Goal: Task Accomplishment & Management: Manage account settings

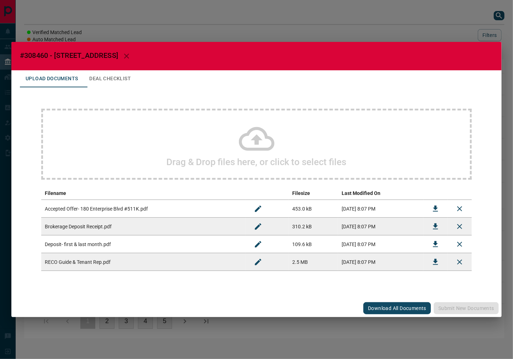
click at [39, 55] on span "#308460 - [STREET_ADDRESS]" at bounding box center [69, 55] width 98 height 9
copy span "308460"
click at [435, 210] on icon "Download" at bounding box center [435, 209] width 5 height 6
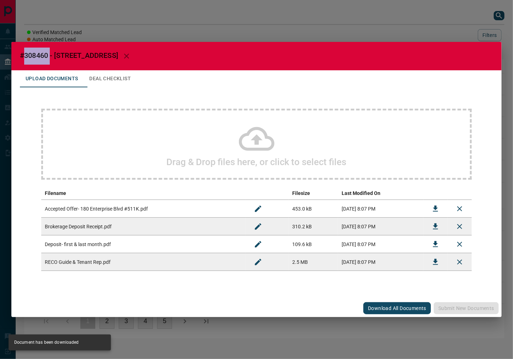
click at [120, 86] on button "Deal Checklist" at bounding box center [109, 78] width 53 height 17
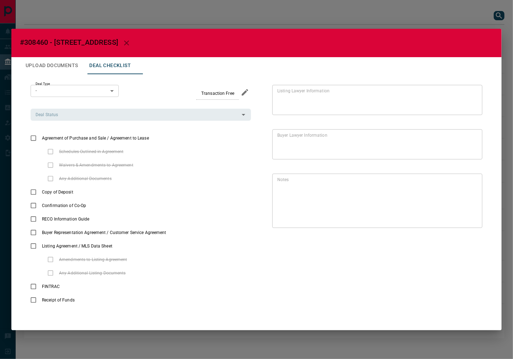
click at [66, 97] on div "Deal Type - * ​" at bounding box center [75, 92] width 88 height 15
click at [70, 92] on body "Lead Transfers Leads Deals Listings Campaigns Quota Rules Agent Quotas Admin Mo…" at bounding box center [256, 173] width 513 height 346
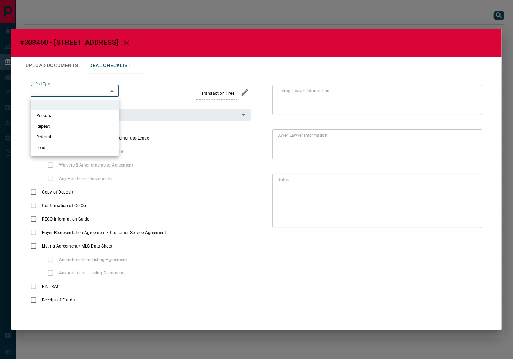
click at [63, 112] on li "Personal" at bounding box center [75, 115] width 88 height 11
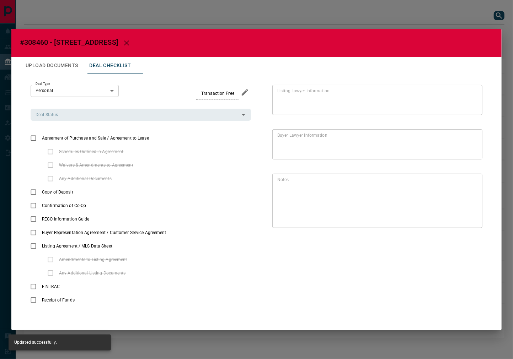
click at [81, 98] on div "Deal Type Personal * ​" at bounding box center [75, 92] width 88 height 15
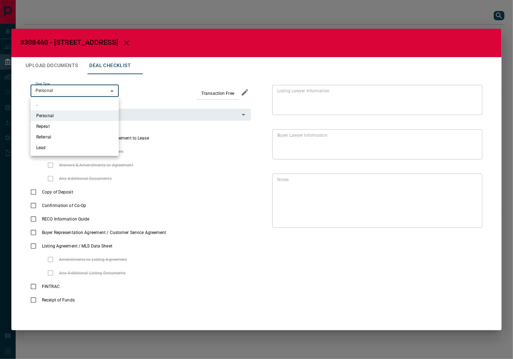
click at [75, 91] on body "Lead Transfers Leads Deals Listings Campaigns Quota Rules Agent Quotas Admin Mo…" at bounding box center [256, 173] width 513 height 346
click at [63, 141] on li "Referral" at bounding box center [75, 137] width 88 height 11
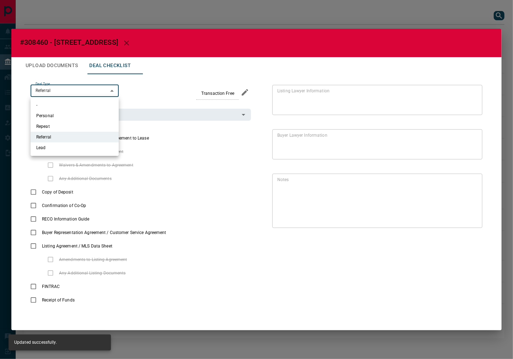
click at [71, 92] on body "Lead Transfers Leads Deals Listings Campaigns Quota Rules Agent Quotas Admin Mo…" at bounding box center [256, 173] width 513 height 346
click at [50, 145] on li "Lead" at bounding box center [75, 147] width 88 height 11
type input "*"
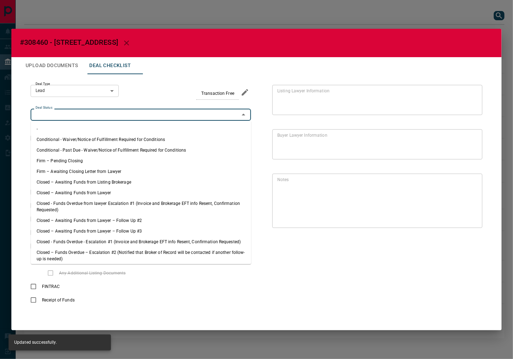
click at [158, 112] on input "Deal Status" at bounding box center [135, 115] width 204 height 8
click at [59, 161] on li "Firm – Pending Closing" at bounding box center [141, 161] width 220 height 11
type input "**********"
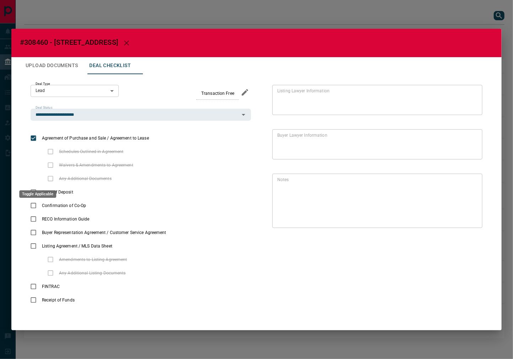
click at [31, 195] on div "Toggle Applicable" at bounding box center [37, 193] width 37 height 7
click at [55, 66] on button "Upload Documents" at bounding box center [52, 65] width 64 height 17
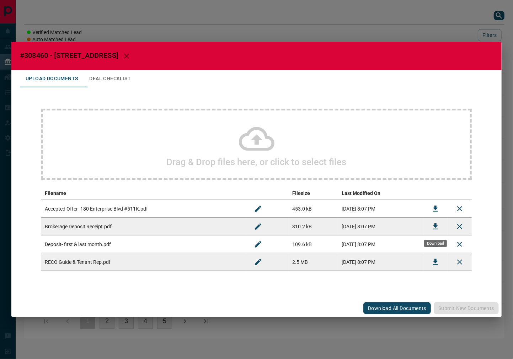
click at [437, 222] on icon "Download" at bounding box center [435, 226] width 9 height 9
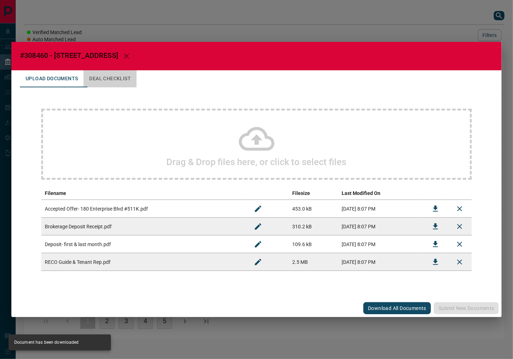
click at [120, 76] on button "Deal Checklist" at bounding box center [109, 78] width 53 height 17
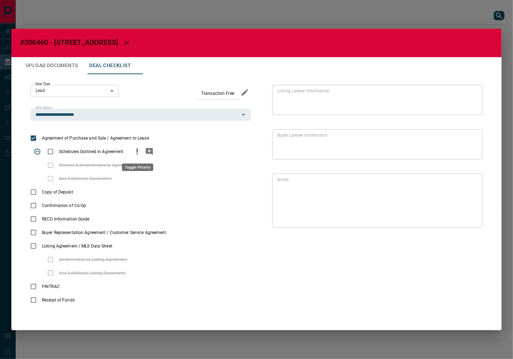
drag, startPoint x: 134, startPoint y: 153, endPoint x: 146, endPoint y: 154, distance: 12.8
click at [134, 153] on icon "priority" at bounding box center [137, 151] width 9 height 9
click at [146, 154] on icon "add note" at bounding box center [149, 151] width 9 height 9
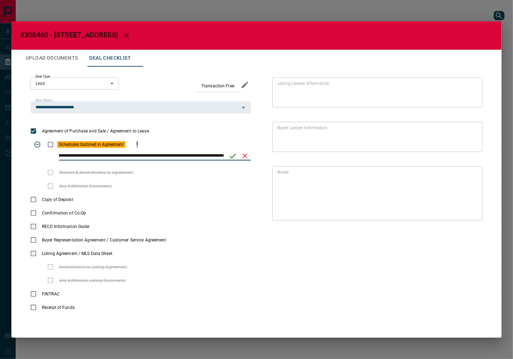
scroll to position [0, 19]
type input "**********"
click at [233, 157] on icon "save" at bounding box center [233, 155] width 6 height 5
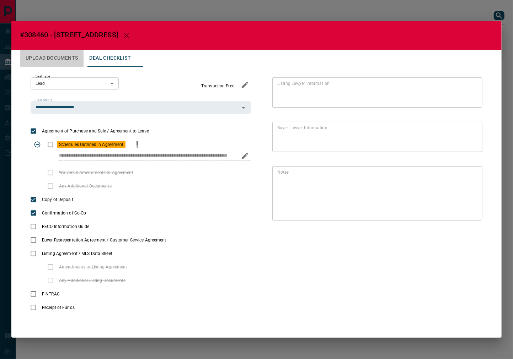
click at [79, 58] on button "Upload Documents" at bounding box center [52, 58] width 64 height 17
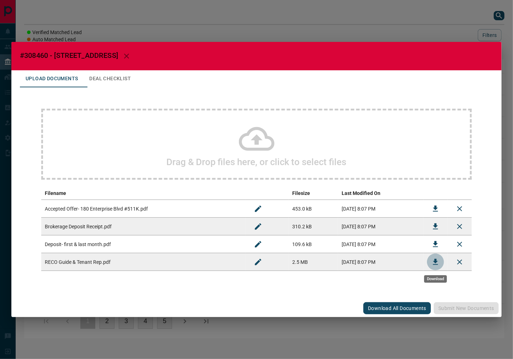
click at [434, 260] on icon "Download" at bounding box center [435, 262] width 9 height 9
click at [110, 72] on button "Deal Checklist" at bounding box center [109, 78] width 53 height 17
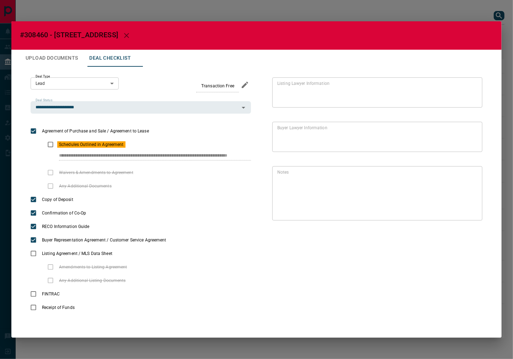
click at [39, 68] on div "**********" at bounding box center [256, 196] width 473 height 258
click at [60, 60] on button "Upload Documents" at bounding box center [52, 58] width 64 height 17
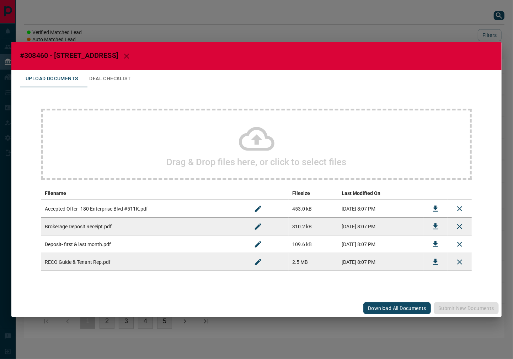
click at [104, 118] on div "Drag & Drop files here, or click to select files" at bounding box center [256, 144] width 430 height 71
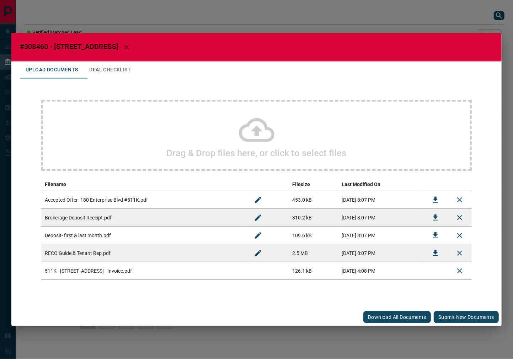
click at [460, 316] on button "Submit new documents" at bounding box center [465, 317] width 65 height 12
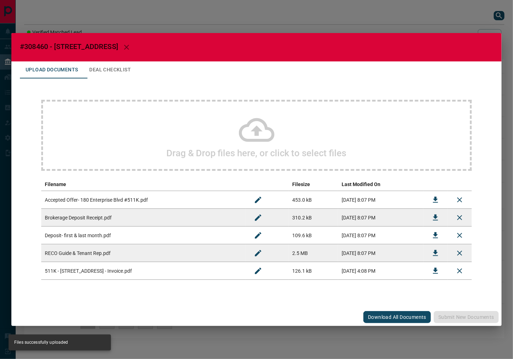
drag, startPoint x: 133, startPoint y: 57, endPoint x: 126, endPoint y: 68, distance: 13.2
click at [129, 65] on div "#308460 - [STREET_ADDRESS] Upload Documents Deal Checklist Drag & Drop files he…" at bounding box center [256, 179] width 490 height 293
click at [126, 68] on button "Deal Checklist" at bounding box center [109, 69] width 53 height 17
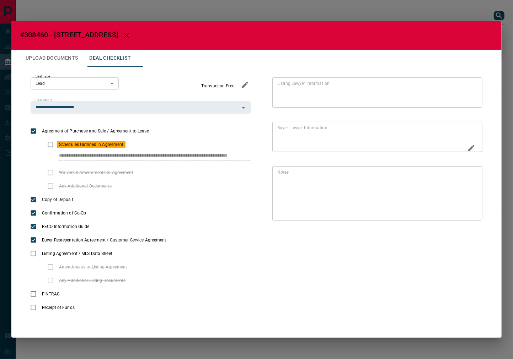
drag, startPoint x: 54, startPoint y: 154, endPoint x: 212, endPoint y: 2, distance: 219.1
click at [318, 163] on div "**********" at bounding box center [256, 196] width 473 height 258
